Goal: Information Seeking & Learning: Learn about a topic

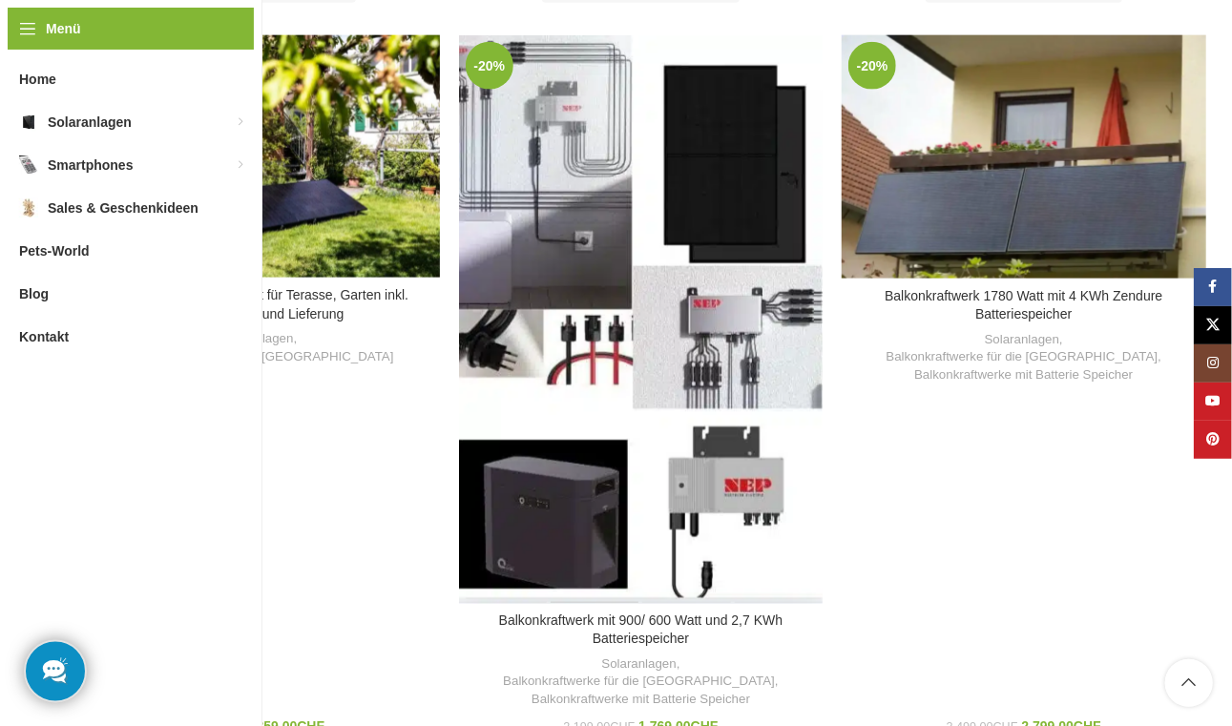
scroll to position [1184, 0]
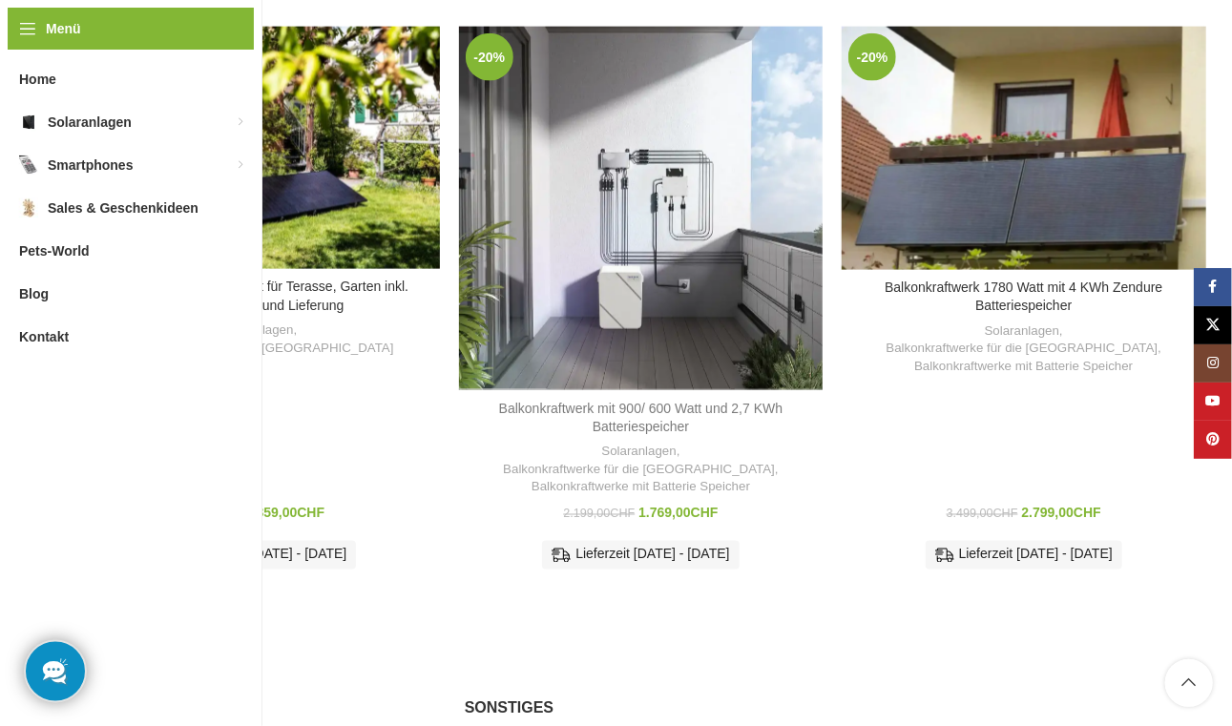
click at [647, 401] on link "Balkonkraftwerk mit 900/ 600 Watt und 2,7 KWh Batteriespeicher" at bounding box center [641, 418] width 284 height 34
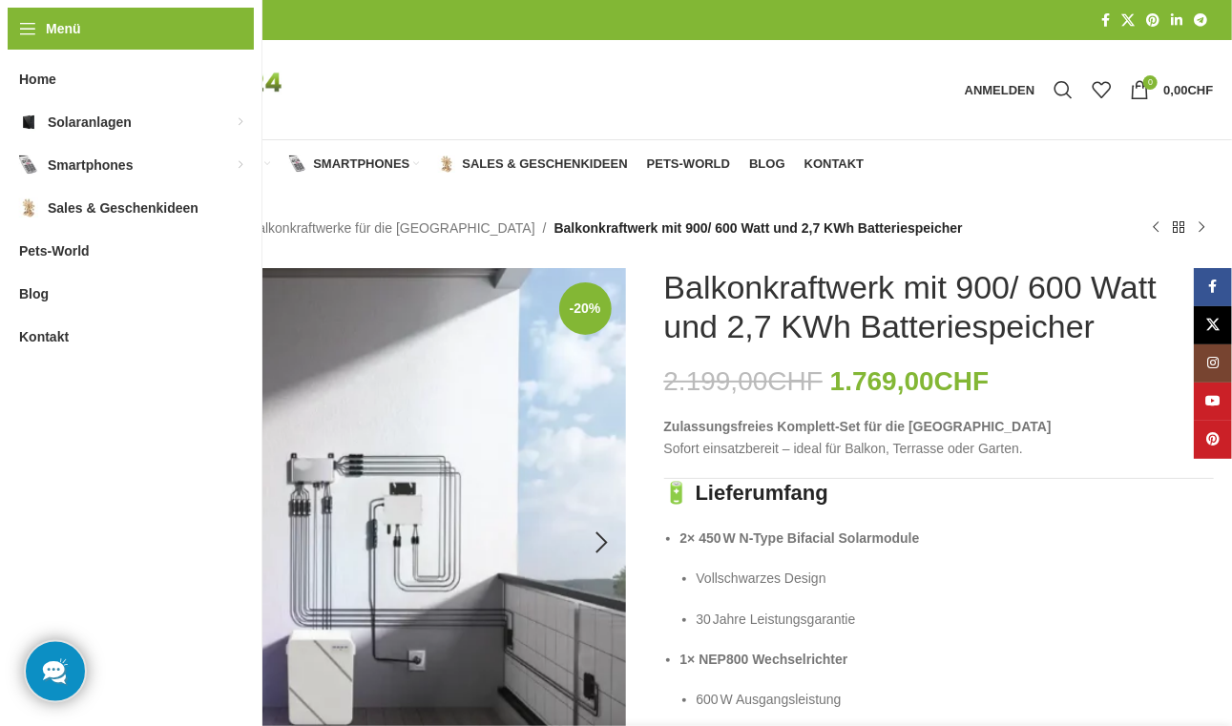
scroll to position [237, 0]
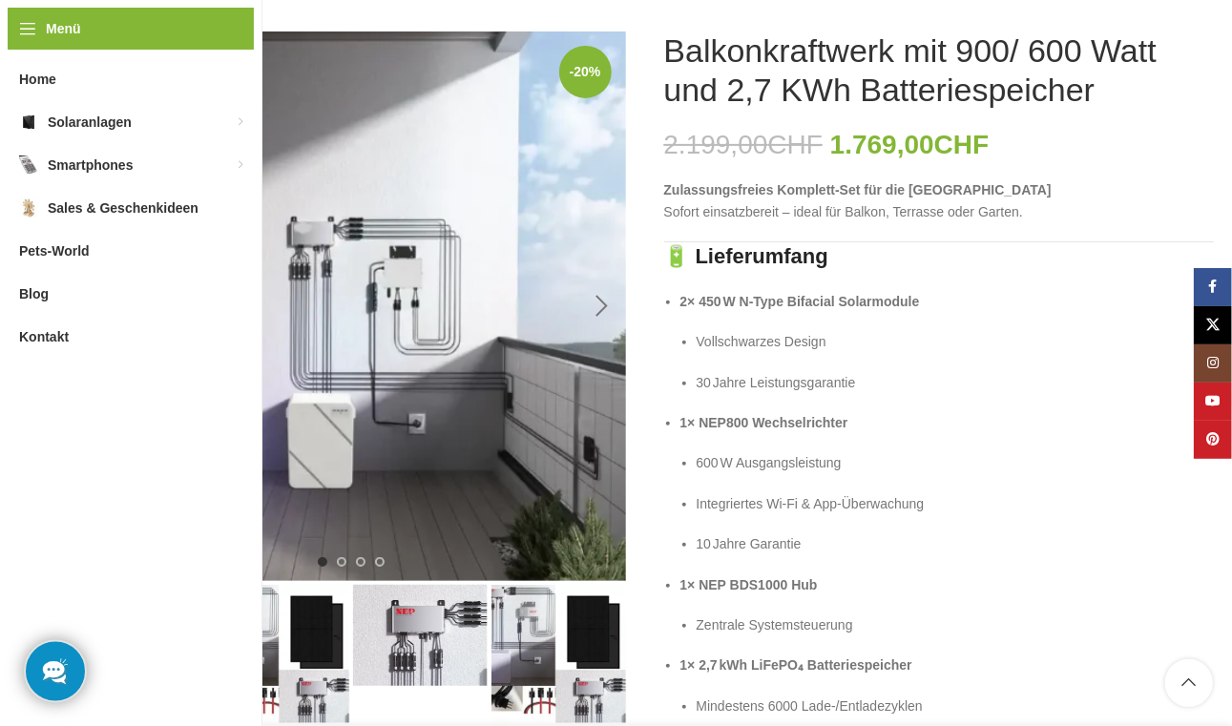
click at [600, 305] on div "Next slide" at bounding box center [602, 307] width 48 height 48
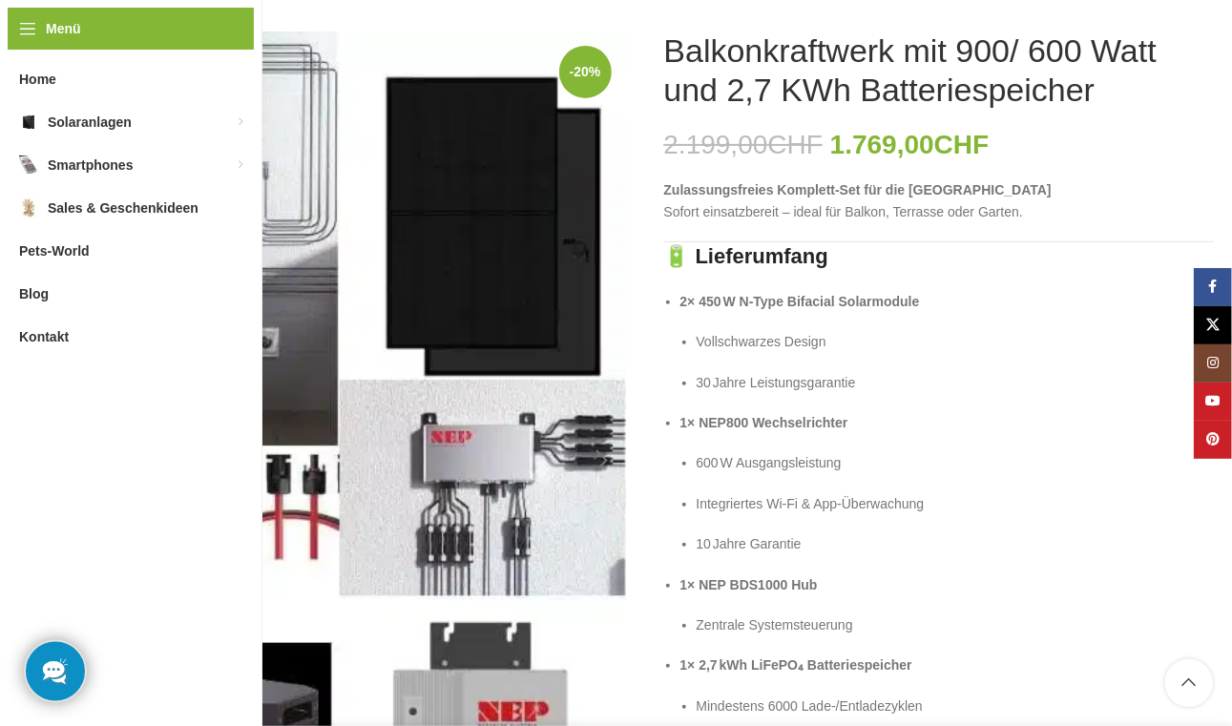
click at [600, 305] on img "2 / 4" at bounding box center [351, 460] width 550 height 859
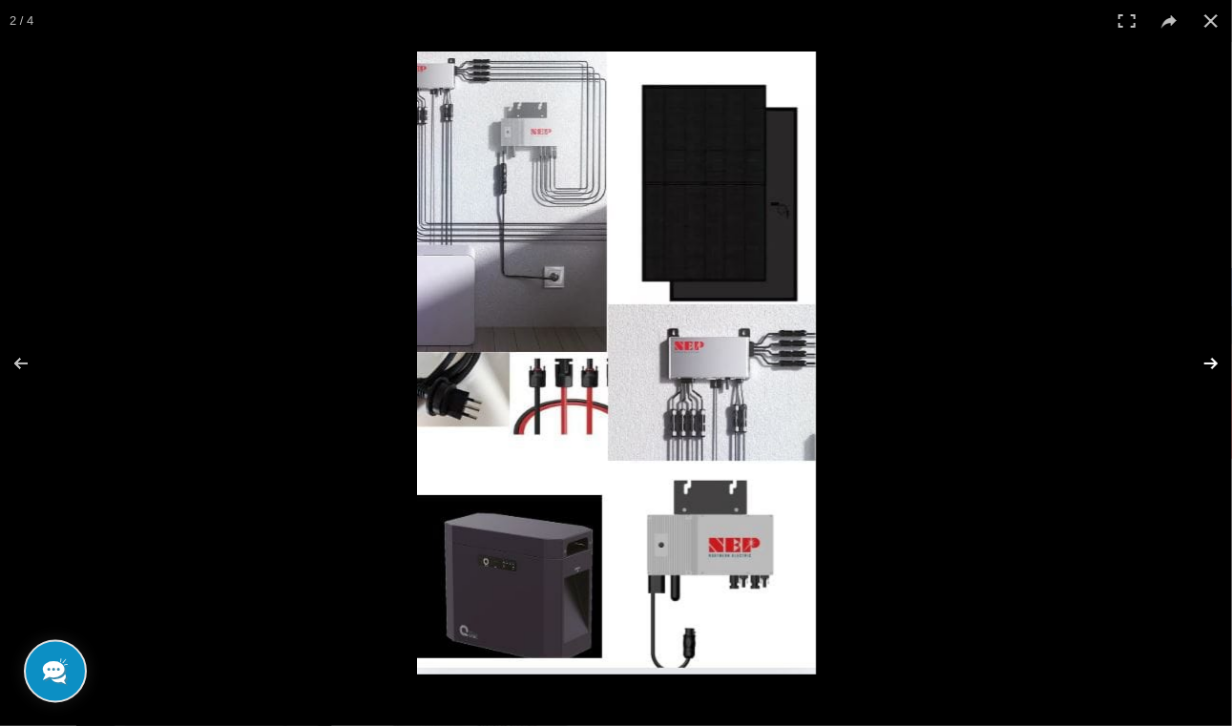
click at [1210, 368] on button at bounding box center [1198, 363] width 67 height 95
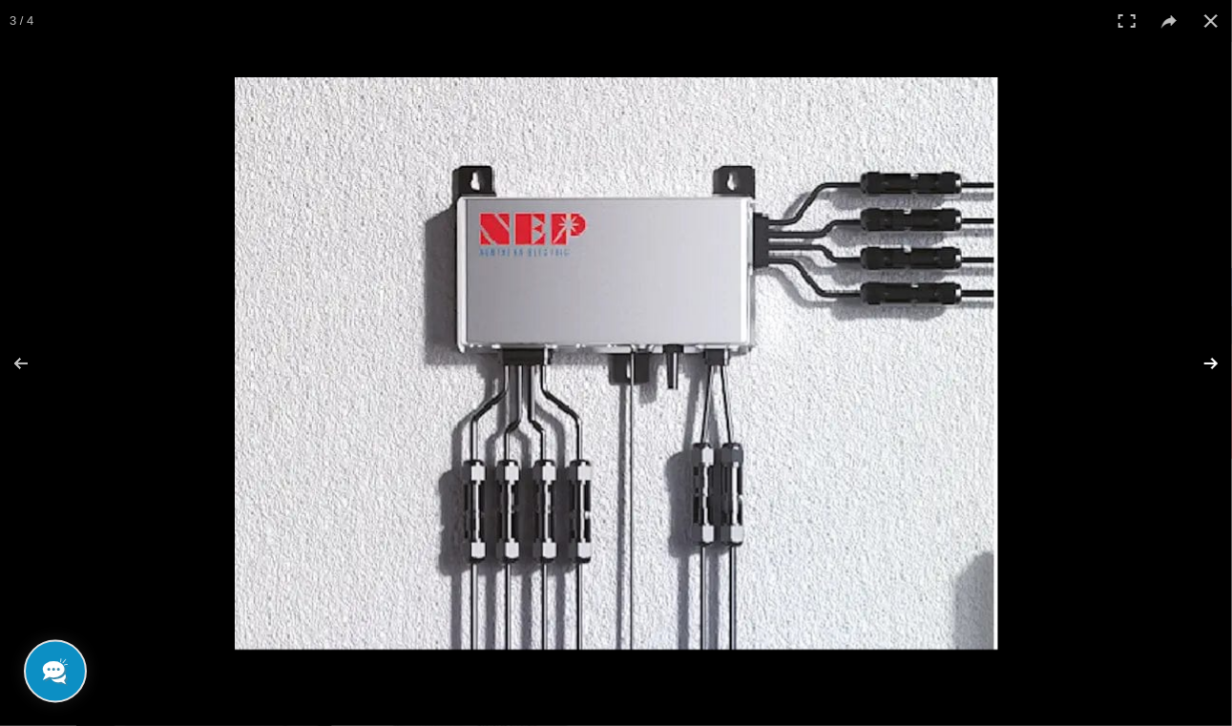
click at [1210, 365] on button at bounding box center [1198, 363] width 67 height 95
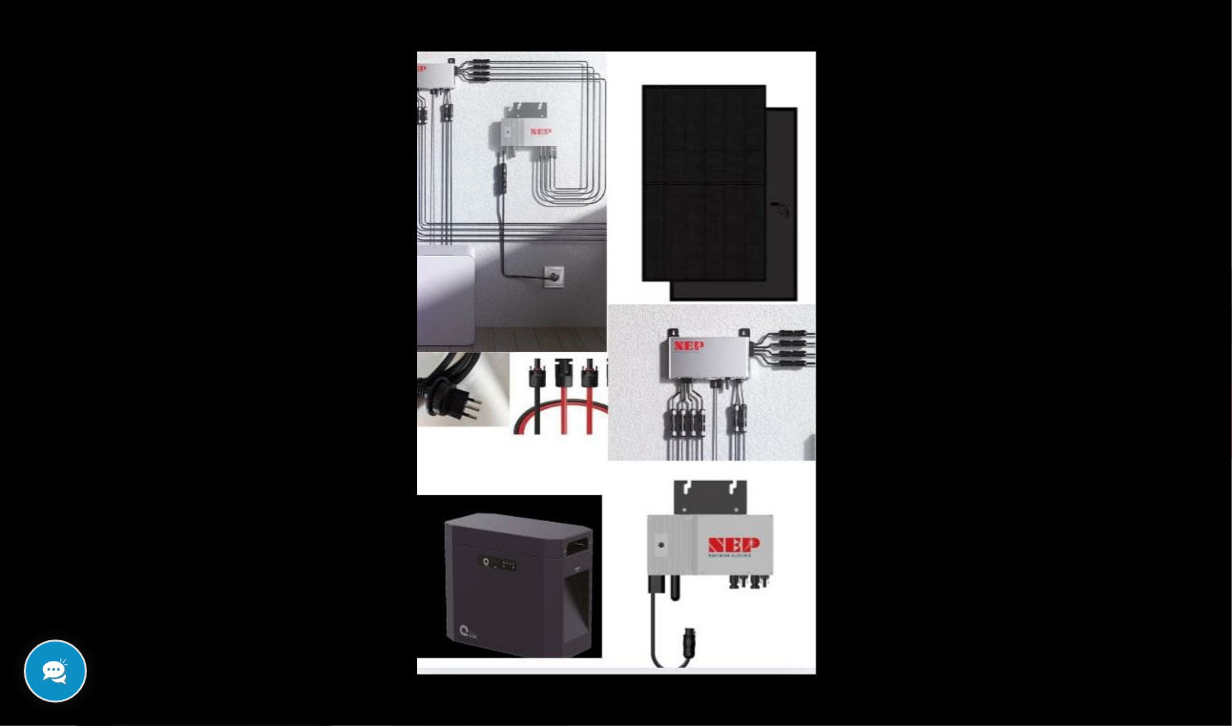
click at [1210, 365] on button at bounding box center [1198, 363] width 67 height 95
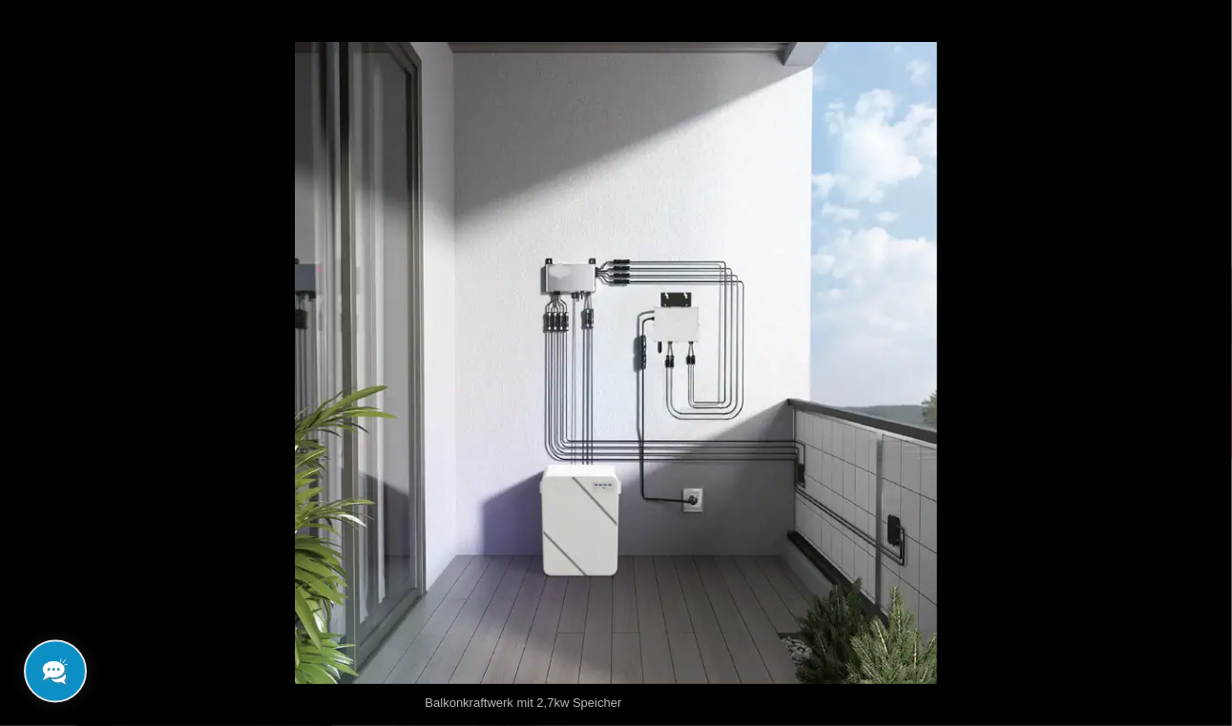
click at [1210, 365] on button at bounding box center [1198, 363] width 67 height 95
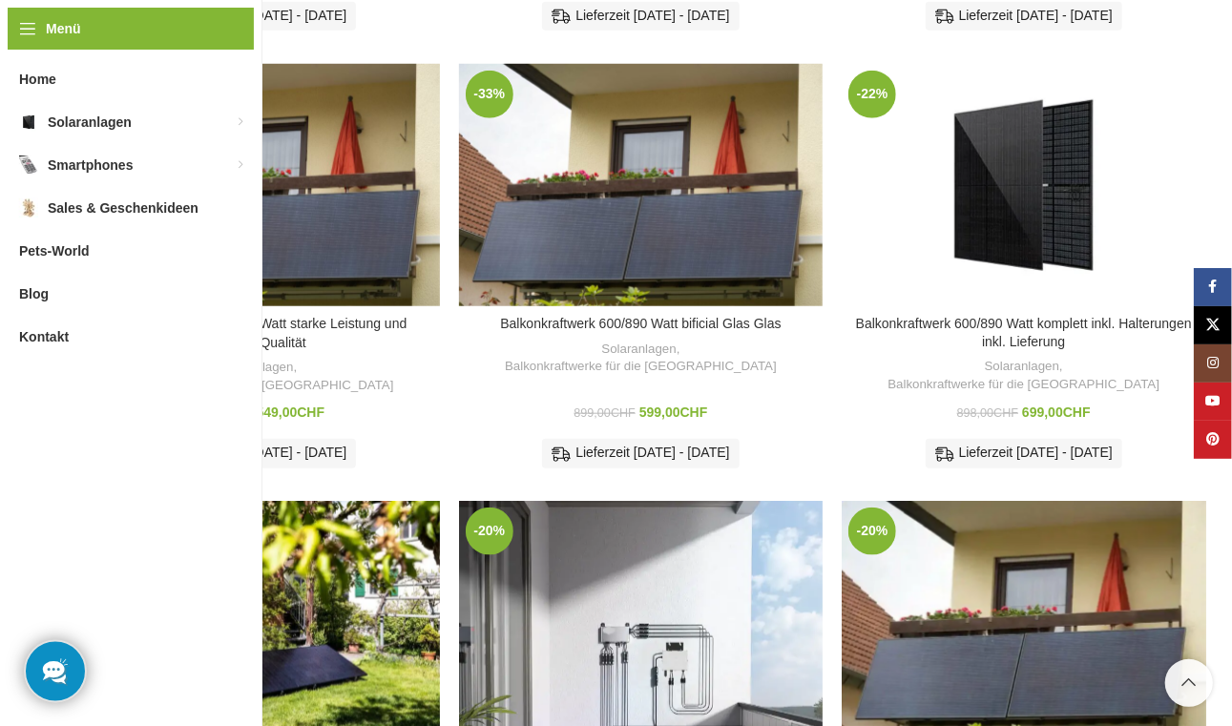
scroll to position [948, 0]
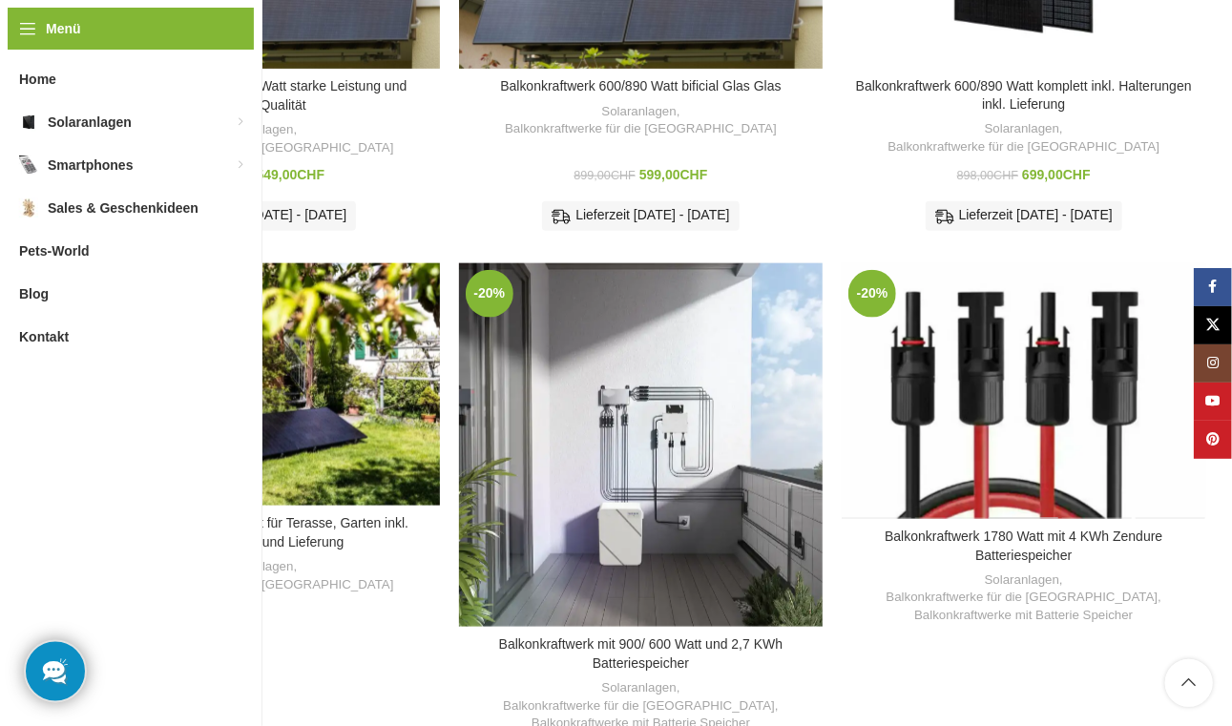
click at [1022, 396] on div "Balkonkraftwerk 1780 Watt mit 4 KWh Zendure Batteriespeicher" at bounding box center [1024, 391] width 73 height 256
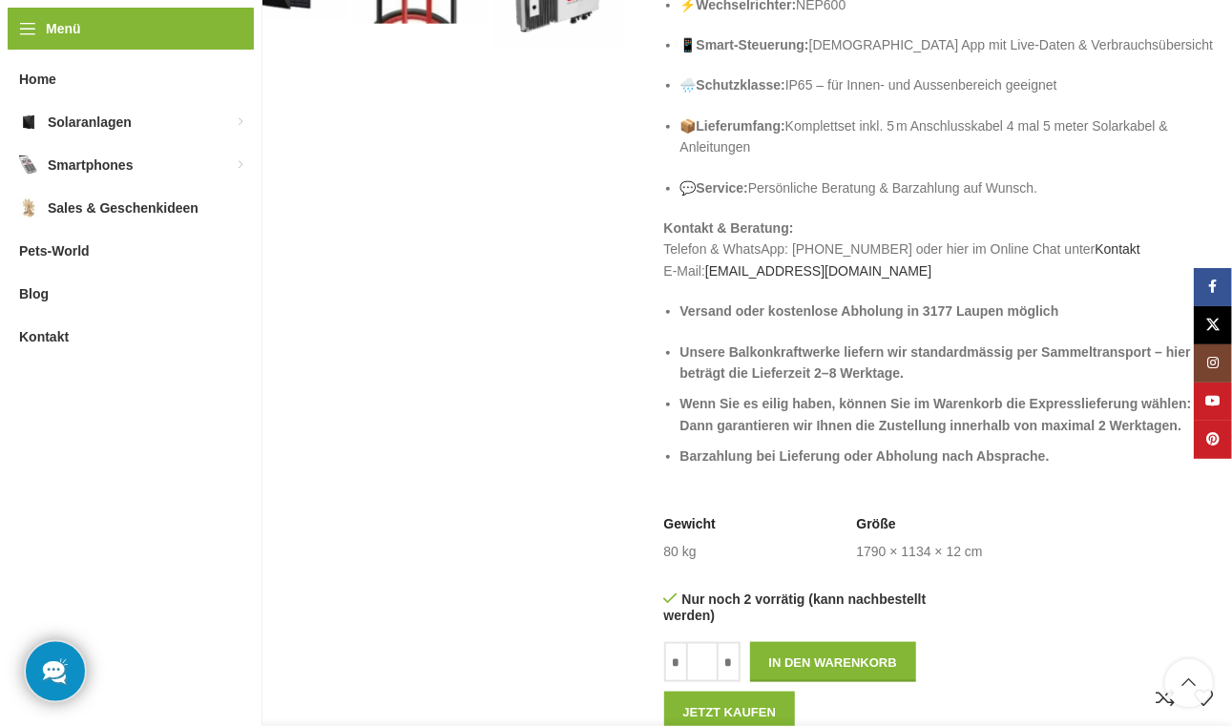
scroll to position [473, 0]
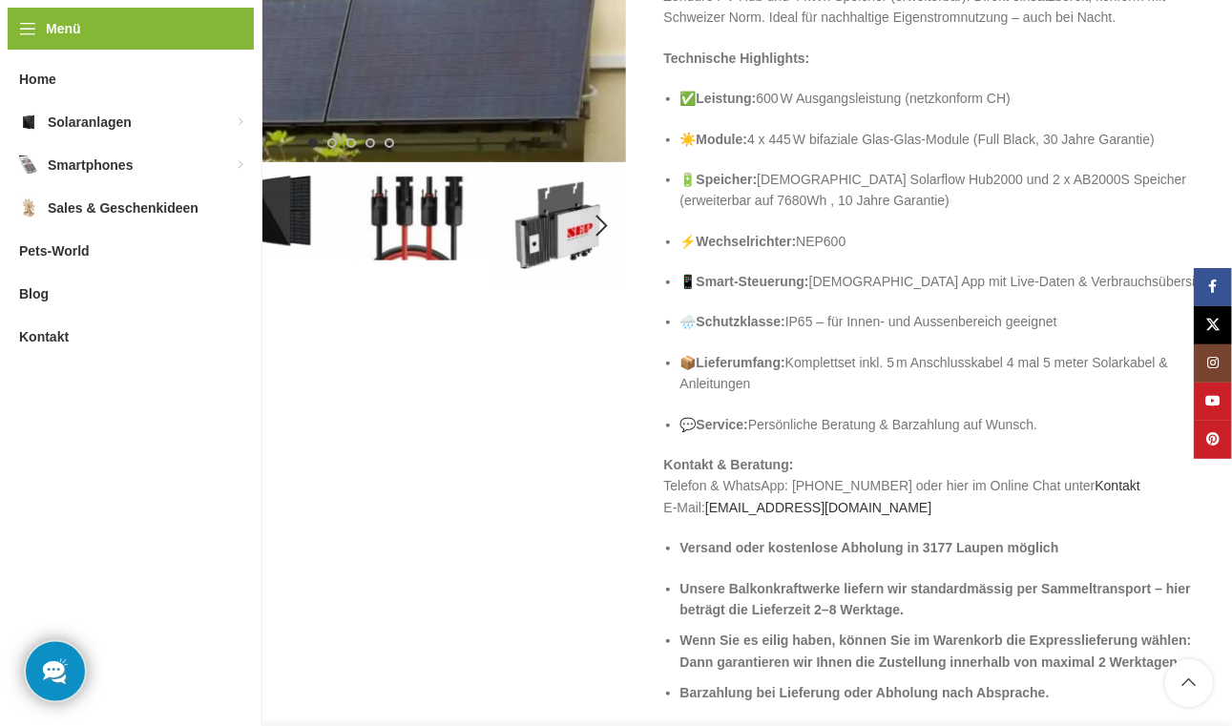
click at [271, 212] on img "2 / 5" at bounding box center [282, 211] width 135 height 90
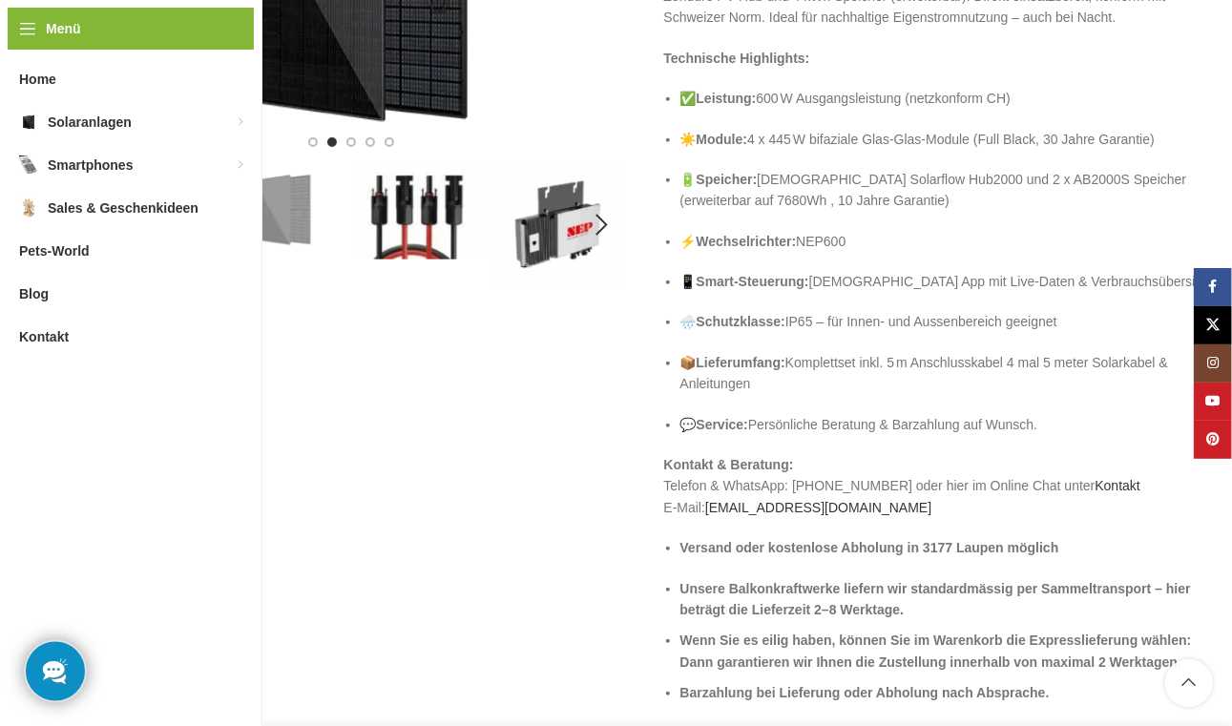
scroll to position [237, 0]
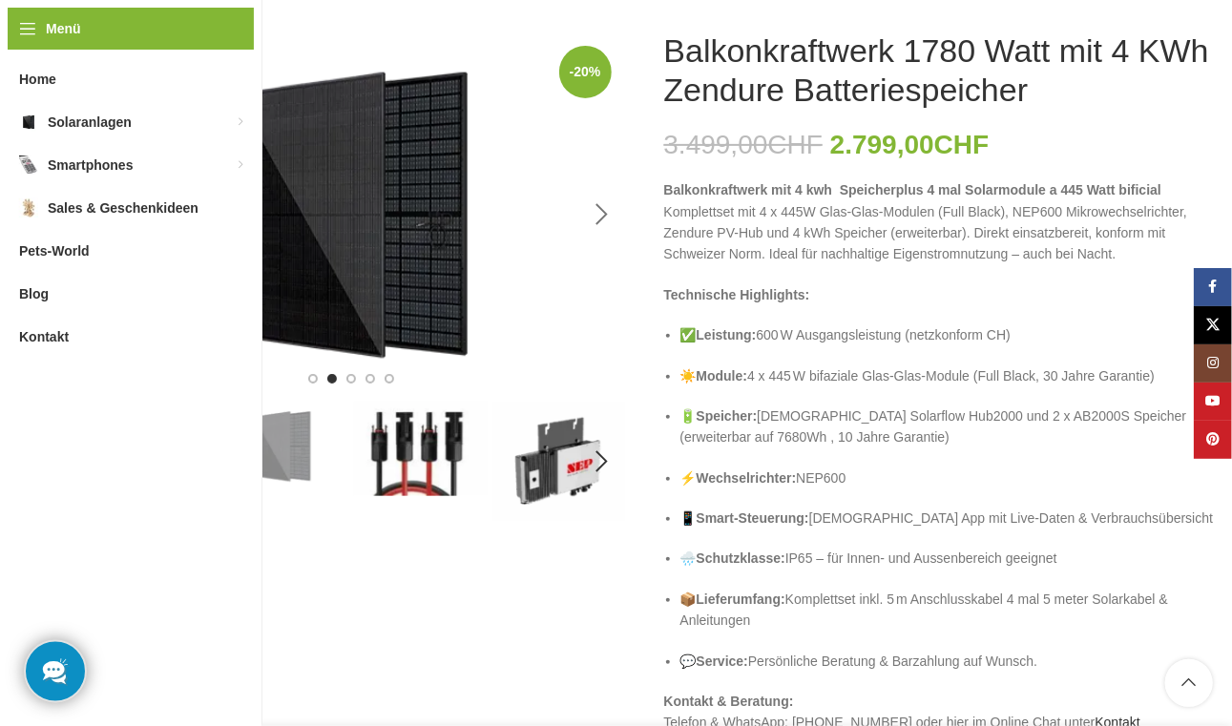
click at [603, 221] on div "Next slide" at bounding box center [602, 215] width 48 height 48
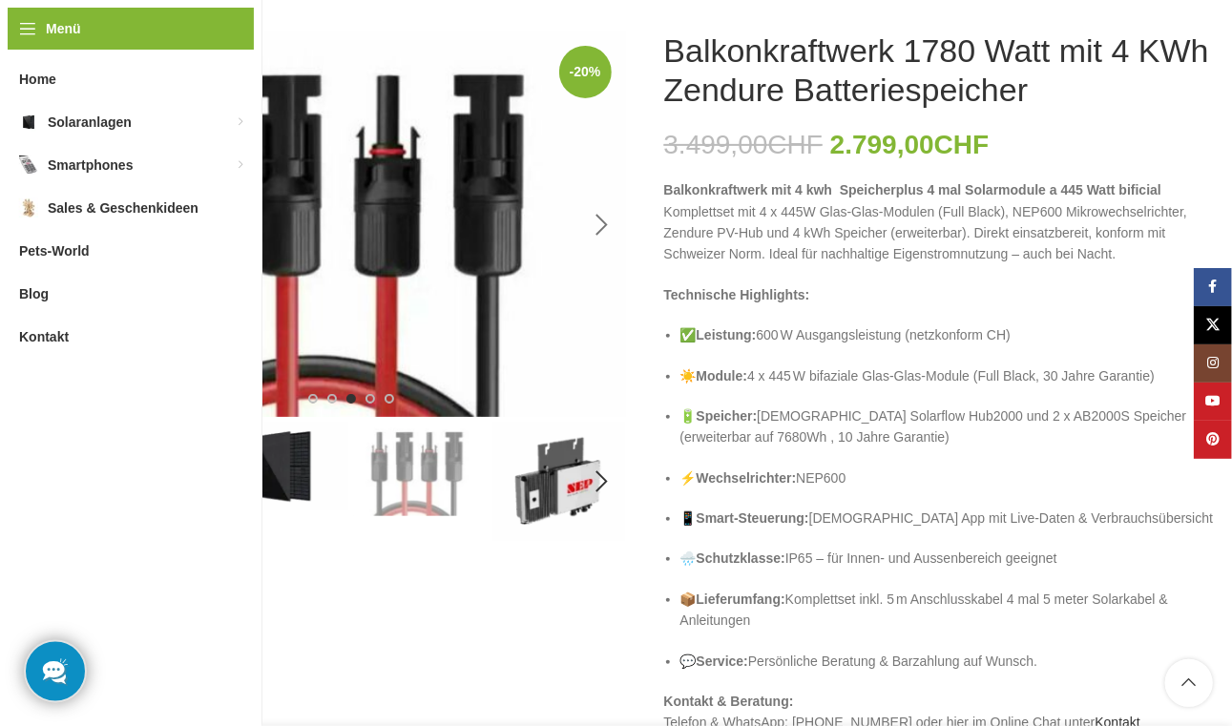
click at [604, 220] on div "Next slide" at bounding box center [602, 225] width 48 height 48
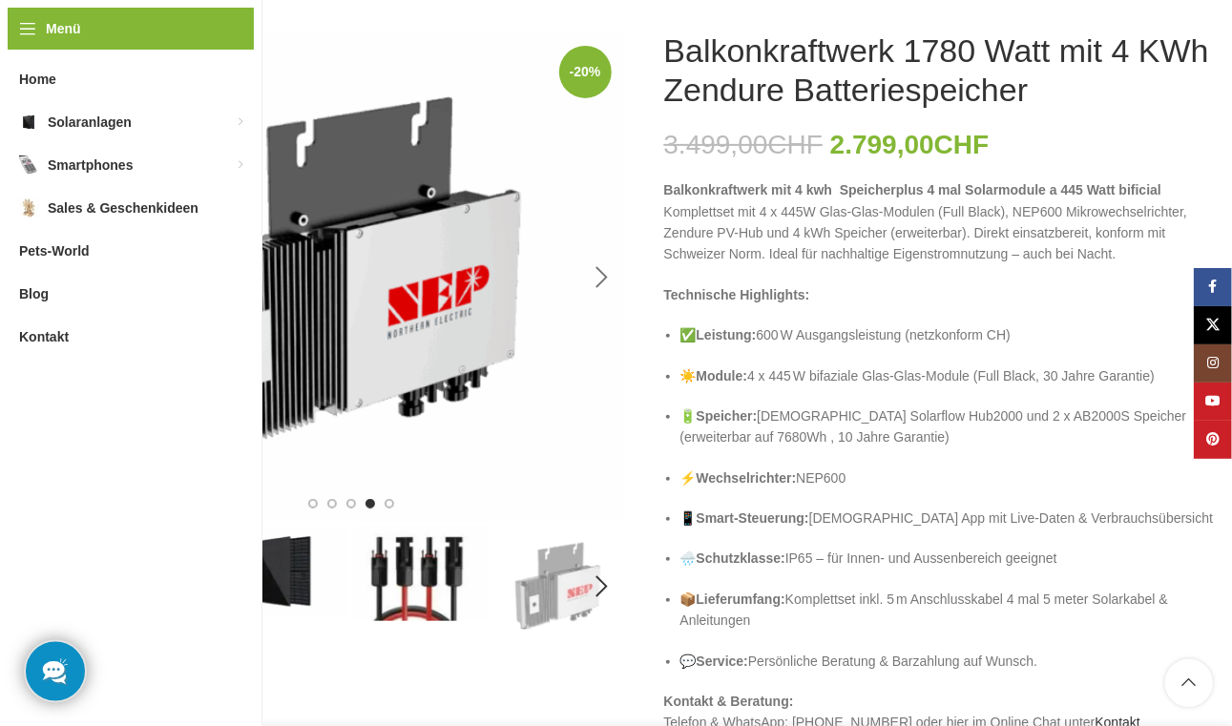
click at [604, 220] on img "4 / 5" at bounding box center [351, 277] width 550 height 492
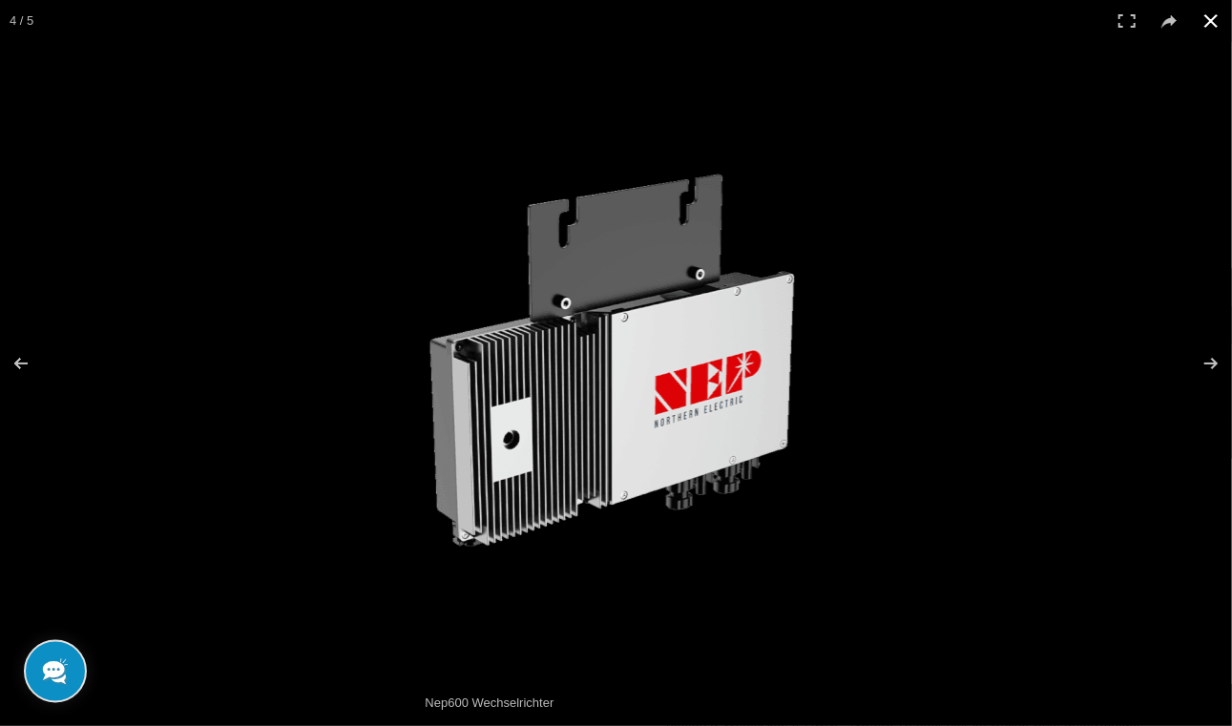
click at [1212, 20] on button at bounding box center [1211, 21] width 42 height 42
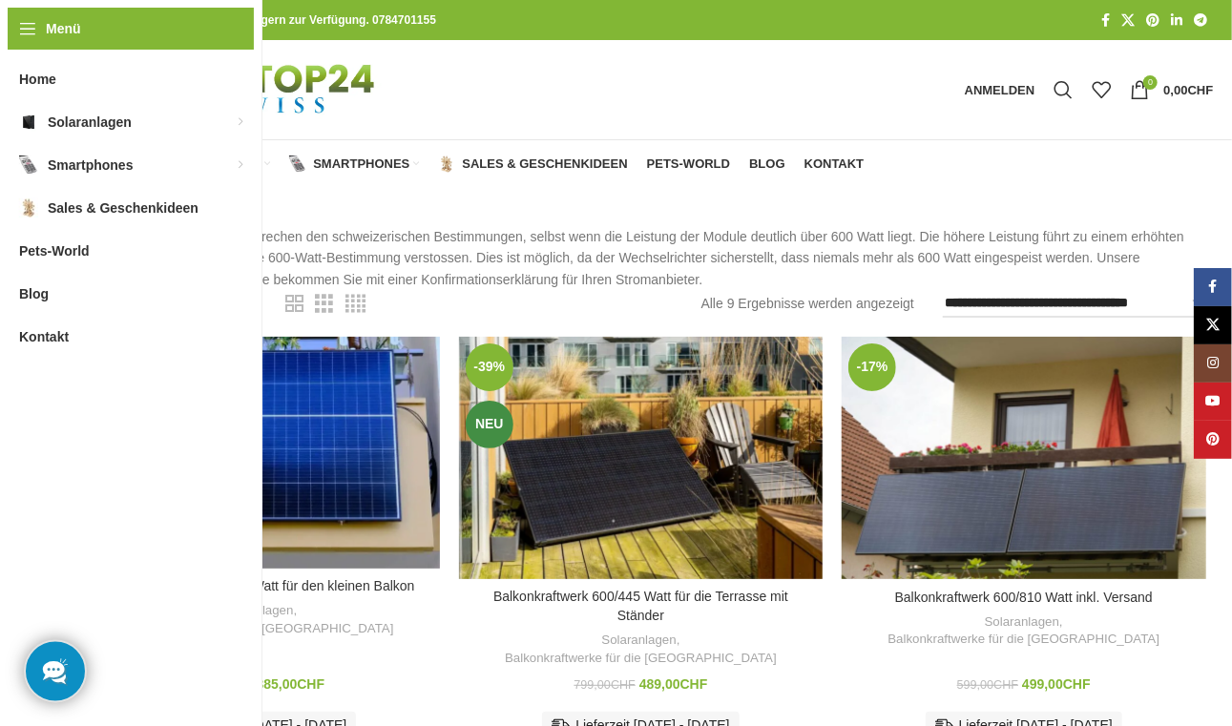
click at [176, 83] on img "Logo der Website" at bounding box center [249, 89] width 346 height 99
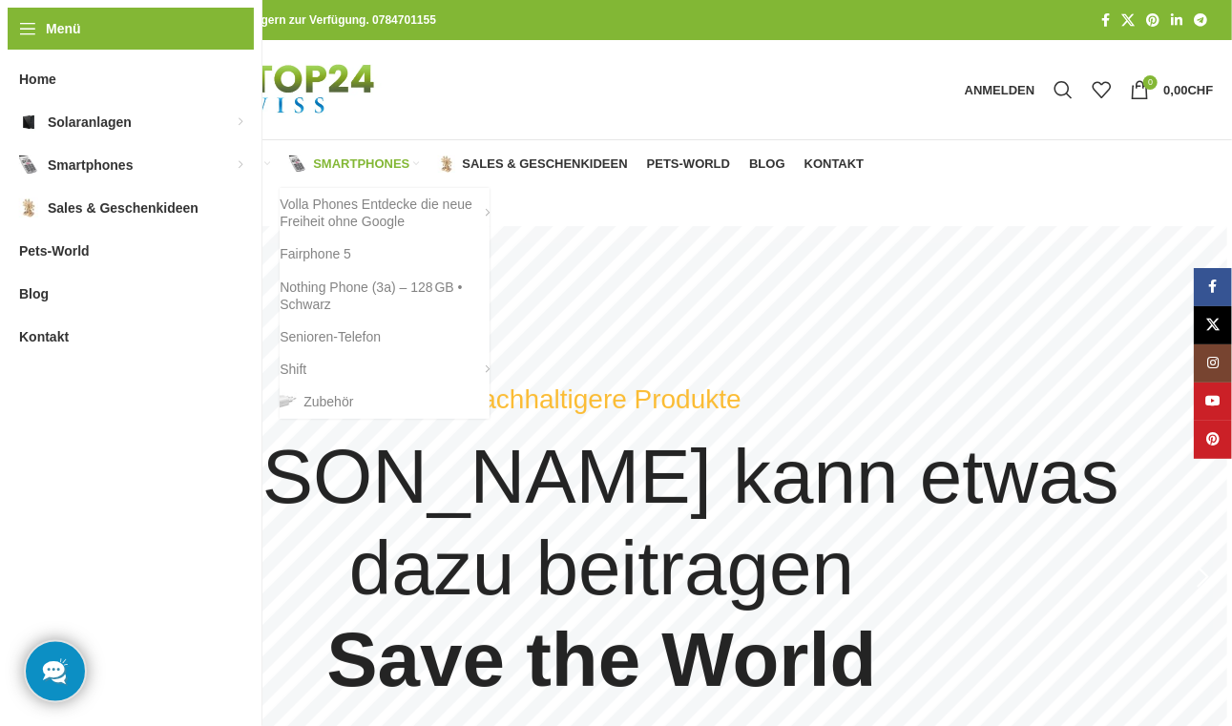
click at [354, 167] on span "Smartphones" at bounding box center [361, 164] width 96 height 15
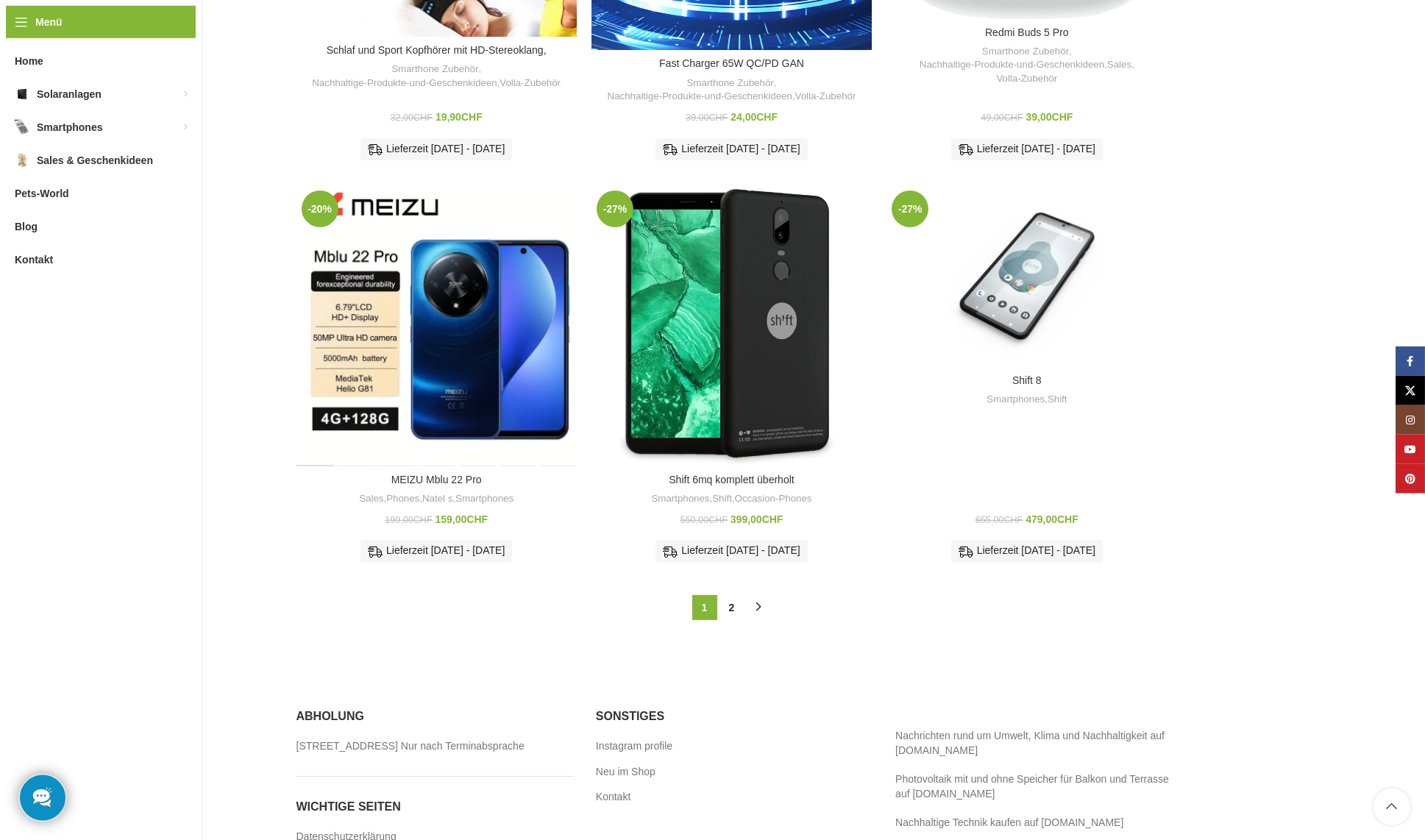
scroll to position [1411, 0]
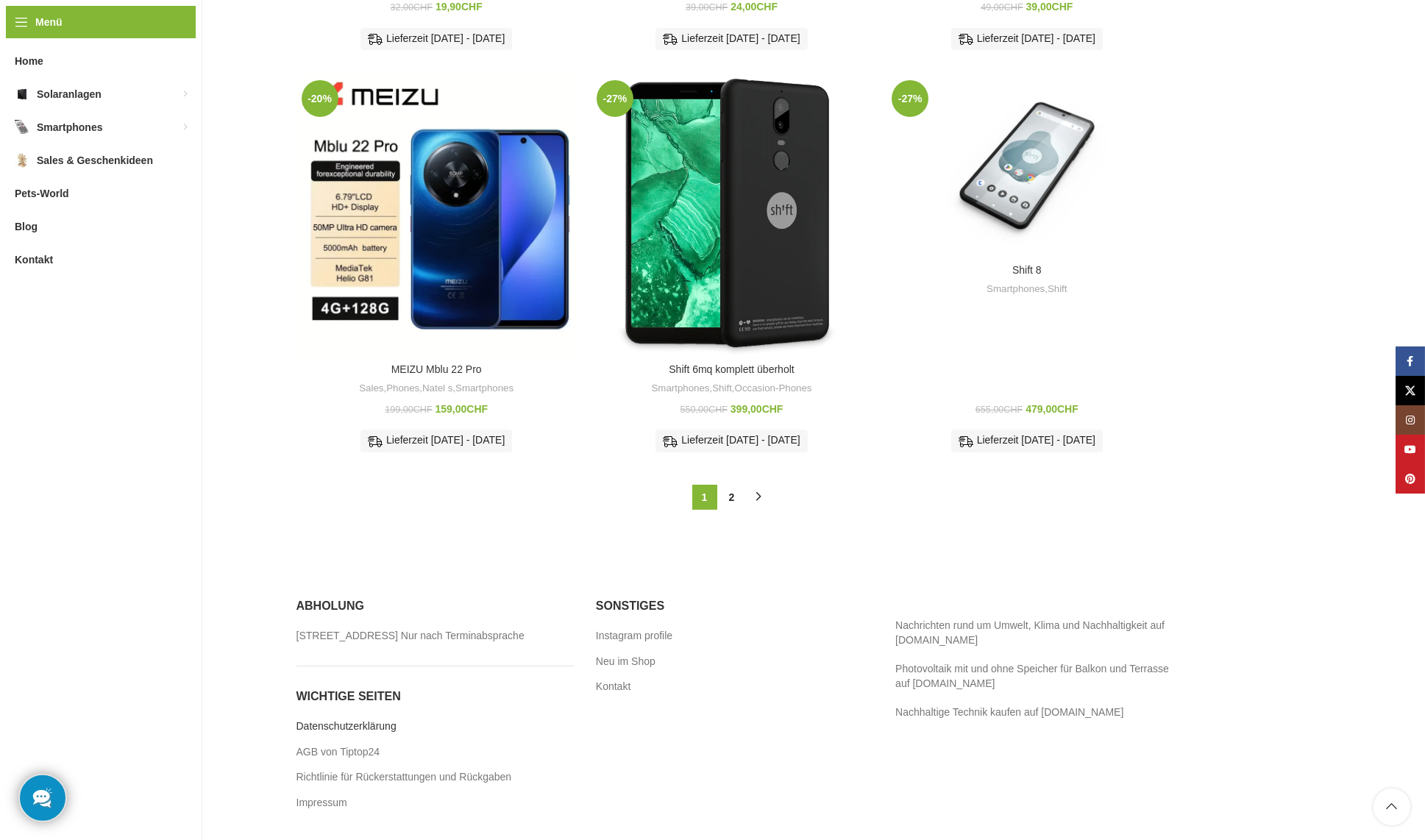
click at [351, 559] on link "Datenschutzerklärung" at bounding box center [348, 726] width 102 height 15
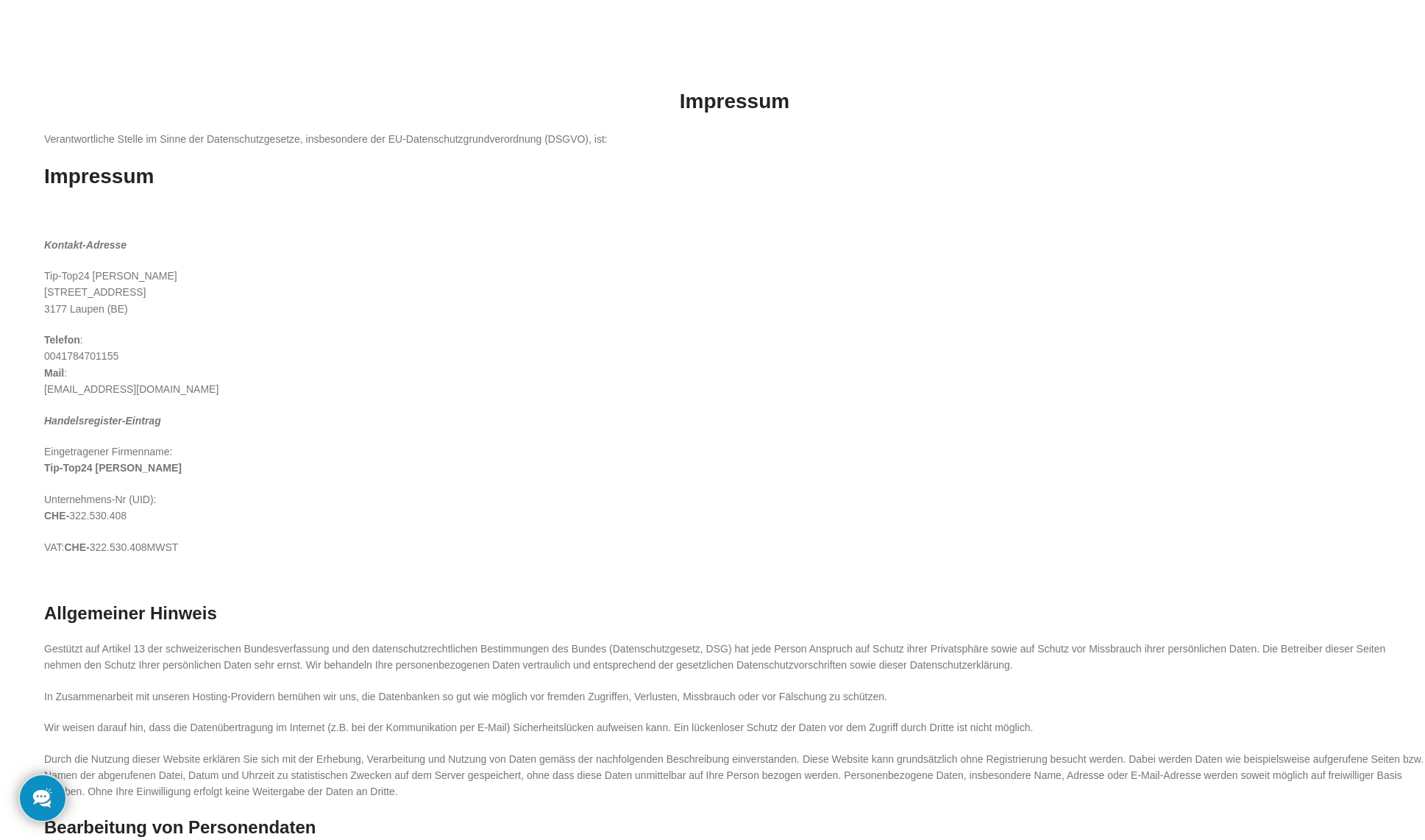
click at [313, 281] on p "Tip-Top24 [PERSON_NAME][GEOGRAPHIC_DATA][STREET_ADDRESS]" at bounding box center [734, 292] width 1381 height 49
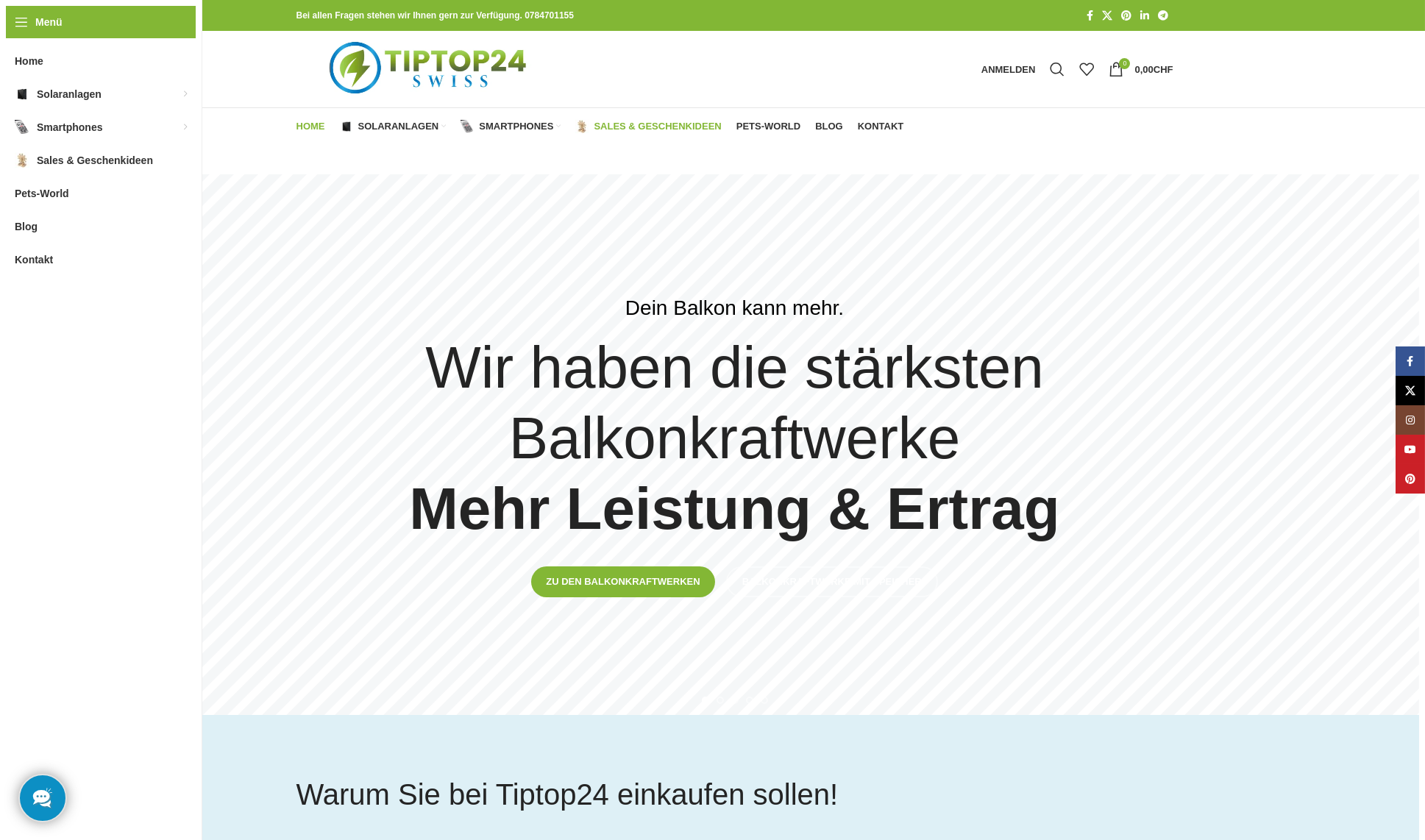
click at [650, 123] on span "Sales & Geschenkideen" at bounding box center [657, 126] width 127 height 12
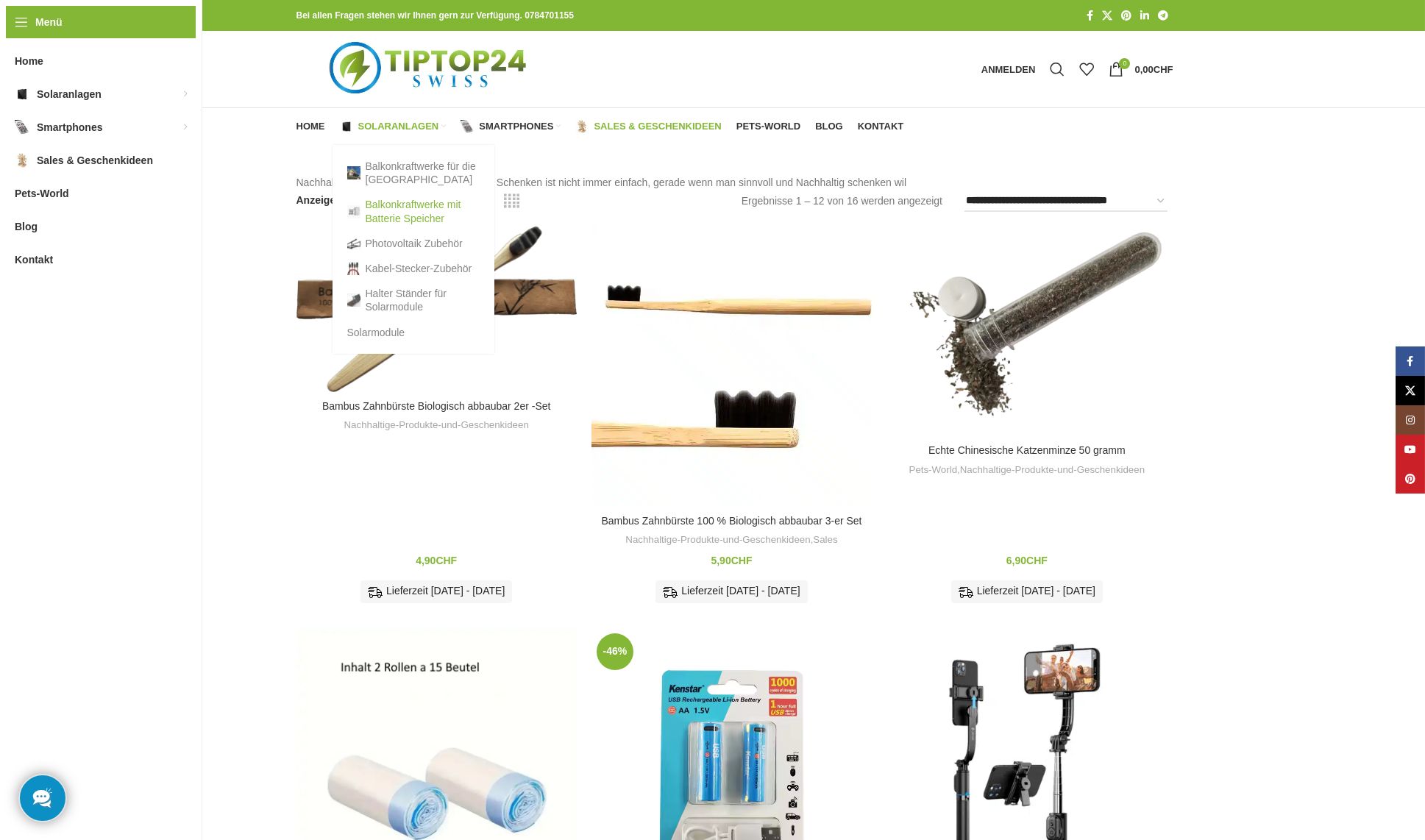
click at [392, 211] on link "Balkonkraftwerke mit Batterie Speicher" at bounding box center [414, 211] width 133 height 39
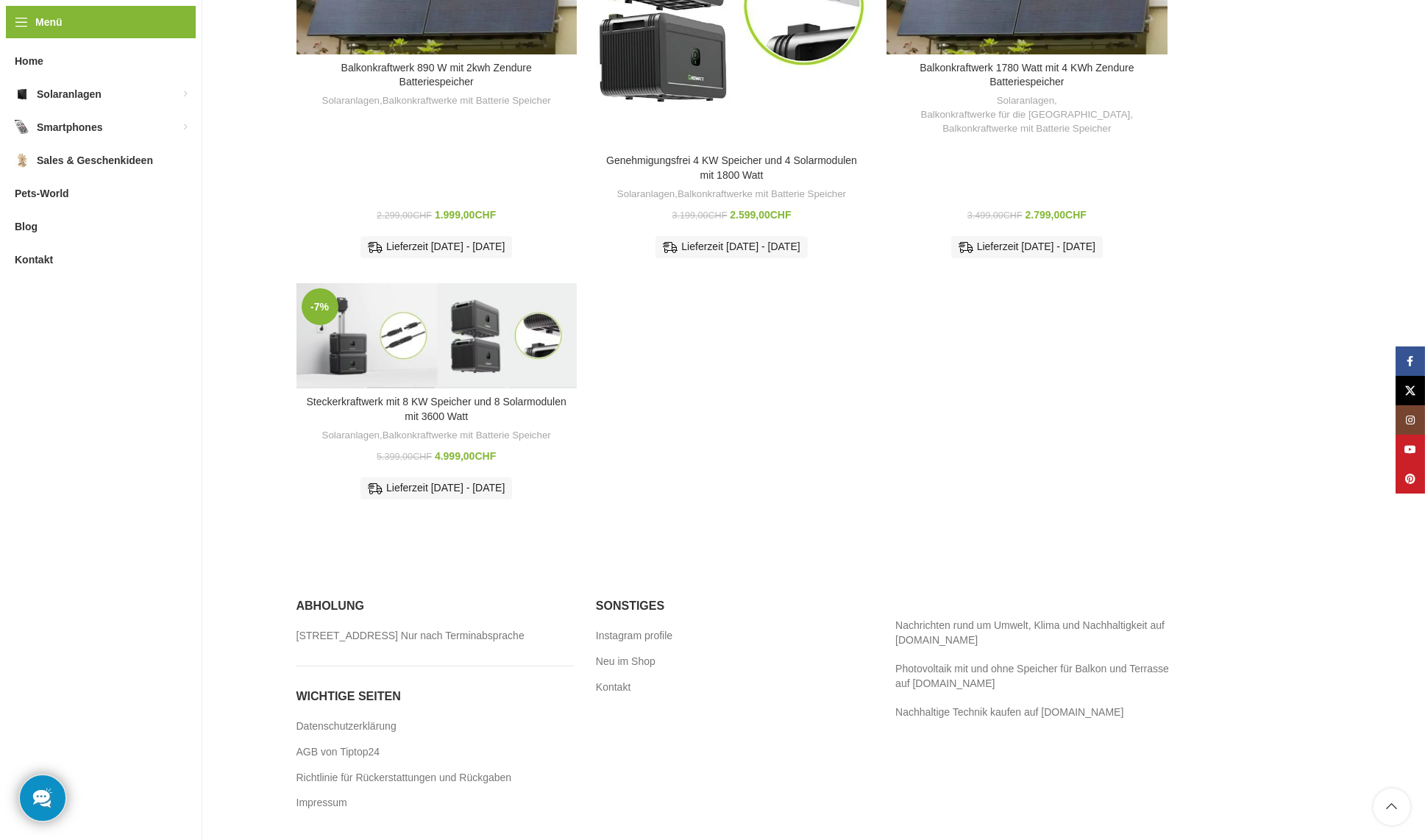
scroll to position [1322, 0]
click at [433, 307] on div "Steckerkraftwerk mit 8 KW Speicher und 8 Solarmodulen mit 3600 Watt" at bounding box center [401, 335] width 70 height 105
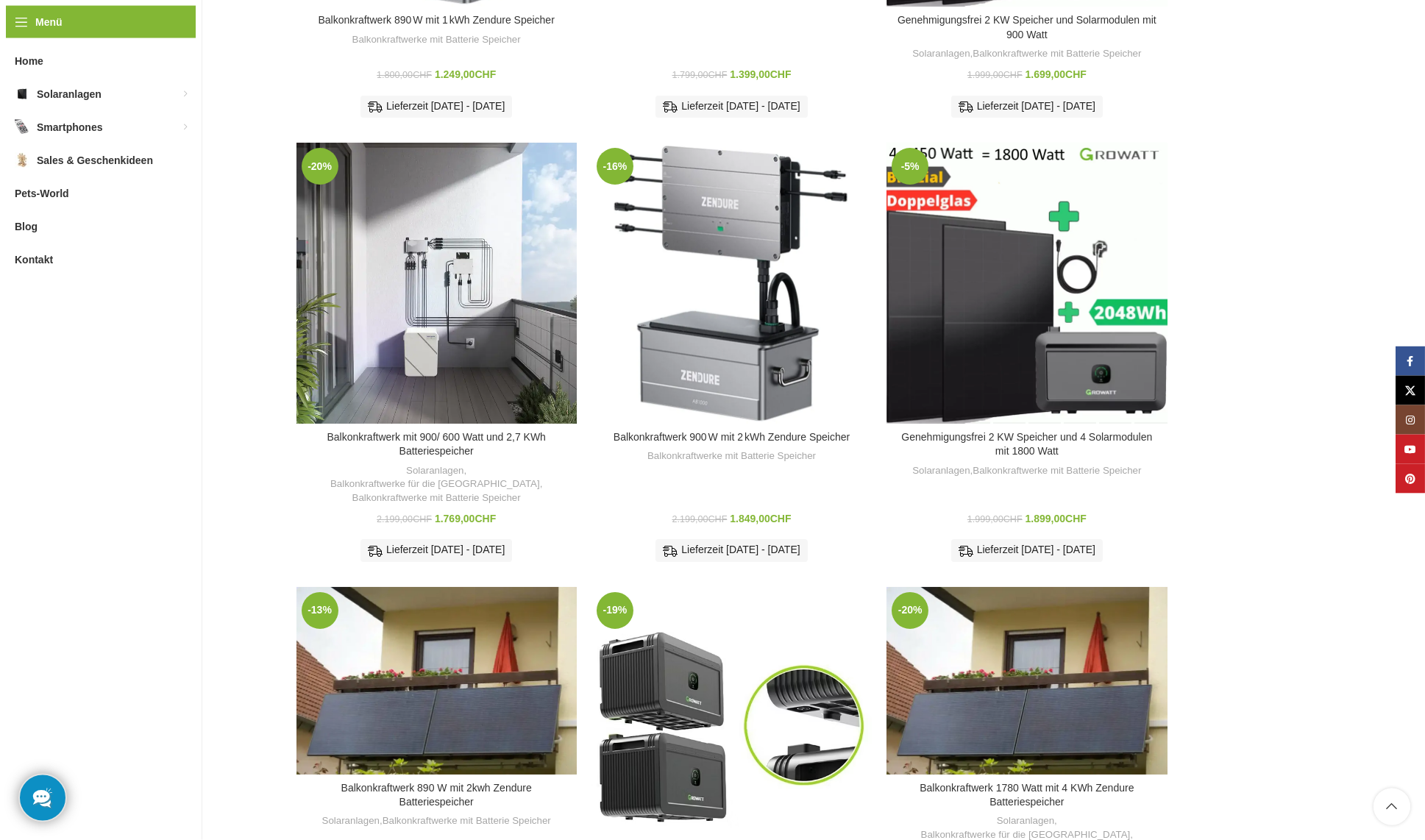
scroll to position [579, 0]
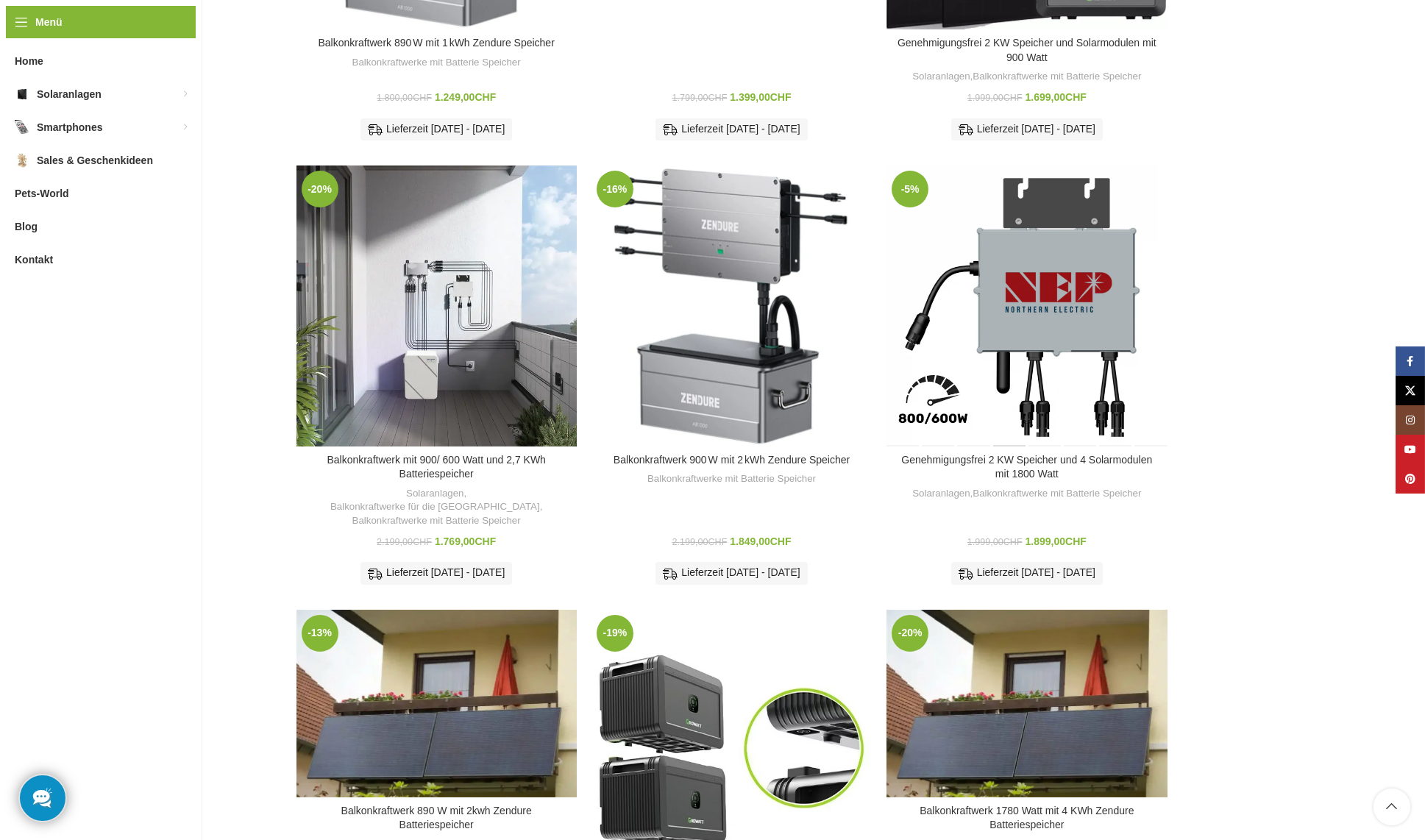
click at [1022, 273] on div "Genehmigungsfrei 2 KW Speicher und 4 Solarmodulen mit 1800 Watt" at bounding box center [1010, 306] width 35 height 281
